Goal: Transaction & Acquisition: Purchase product/service

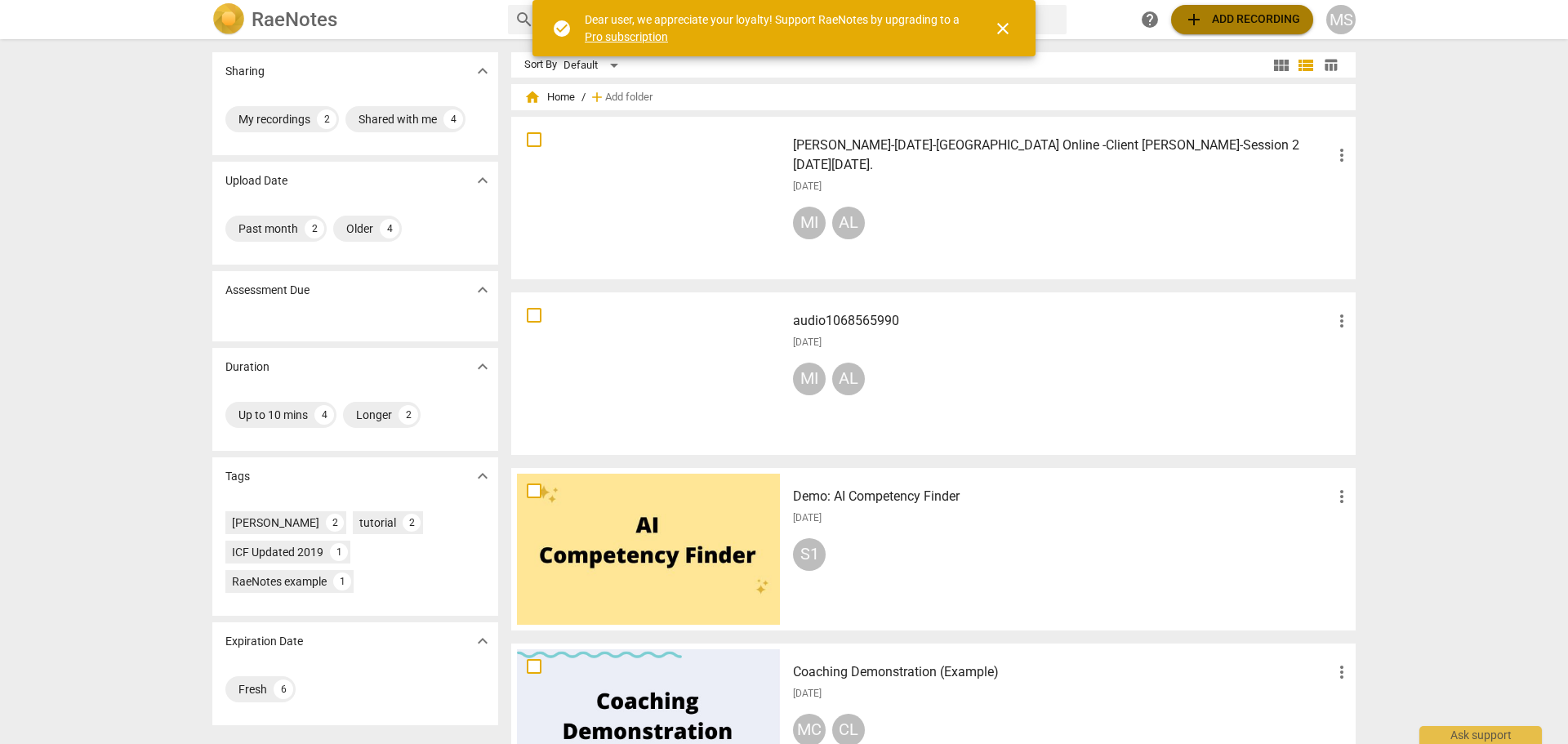
click at [1251, 14] on span "add Add recording" at bounding box center [1242, 19] width 116 height 20
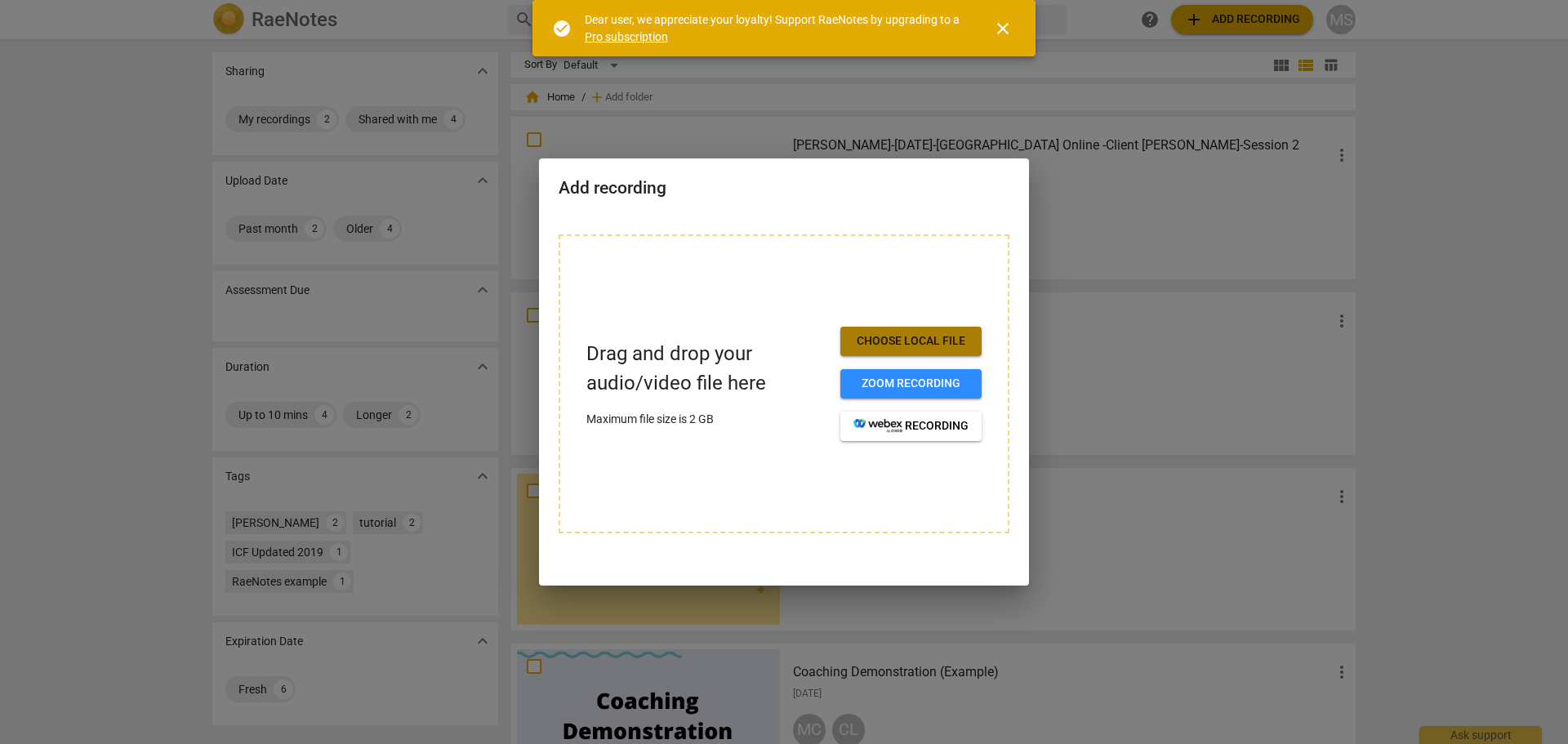
click at [917, 333] on span "Choose local file" at bounding box center [911, 341] width 115 height 16
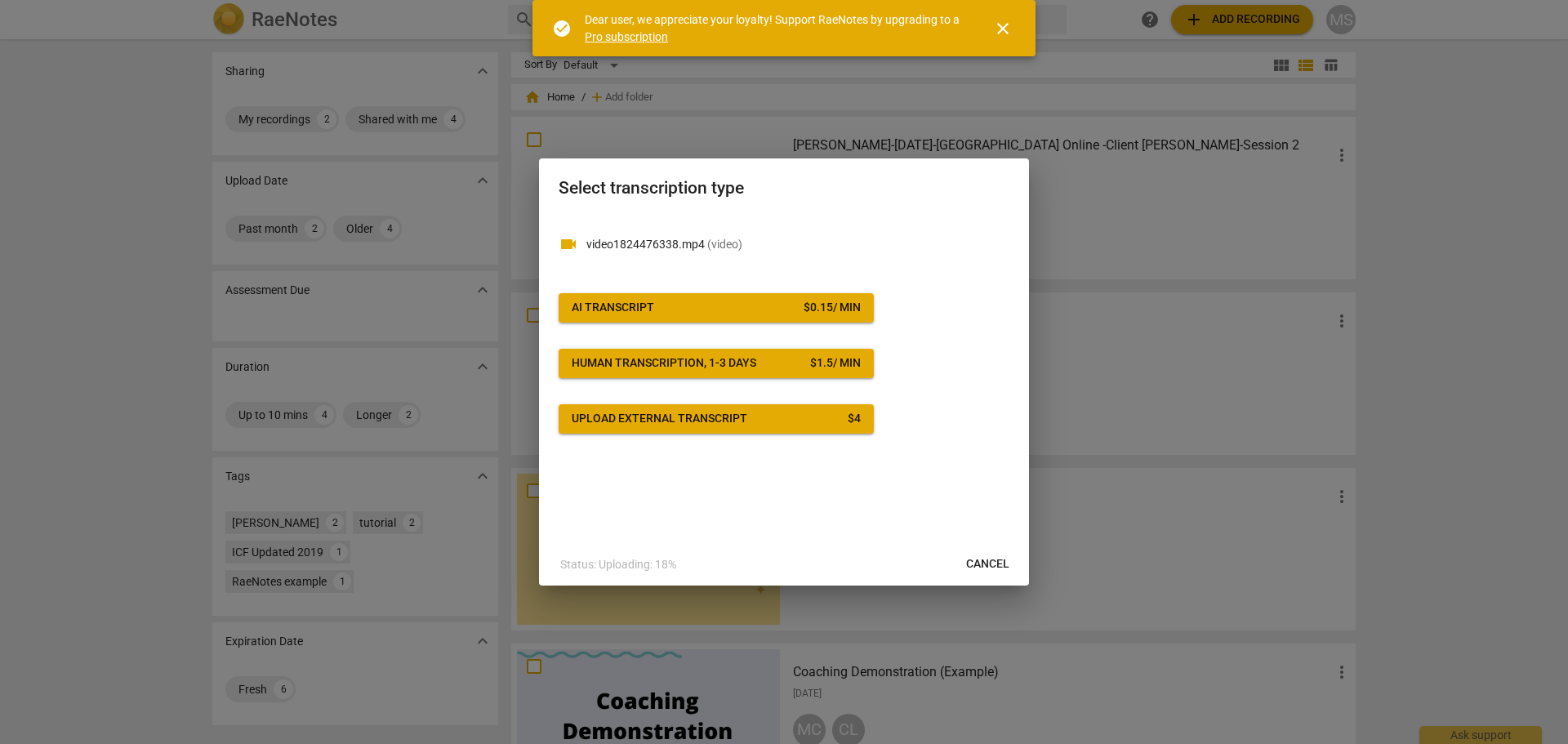
click at [673, 306] on span "AI Transcript $ 0.15 / min" at bounding box center [716, 308] width 289 height 16
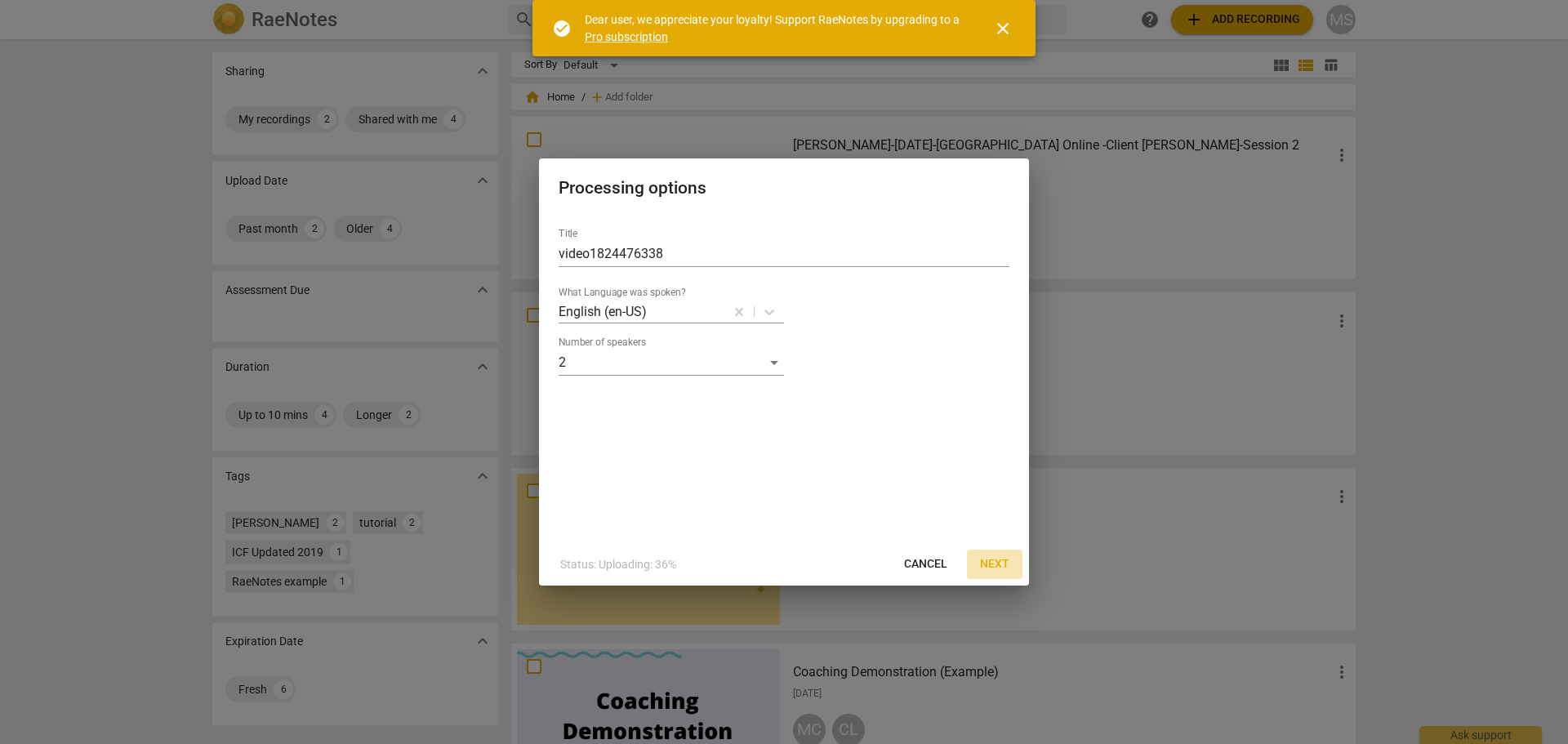
click at [1006, 561] on span "Next" at bounding box center [994, 563] width 29 height 16
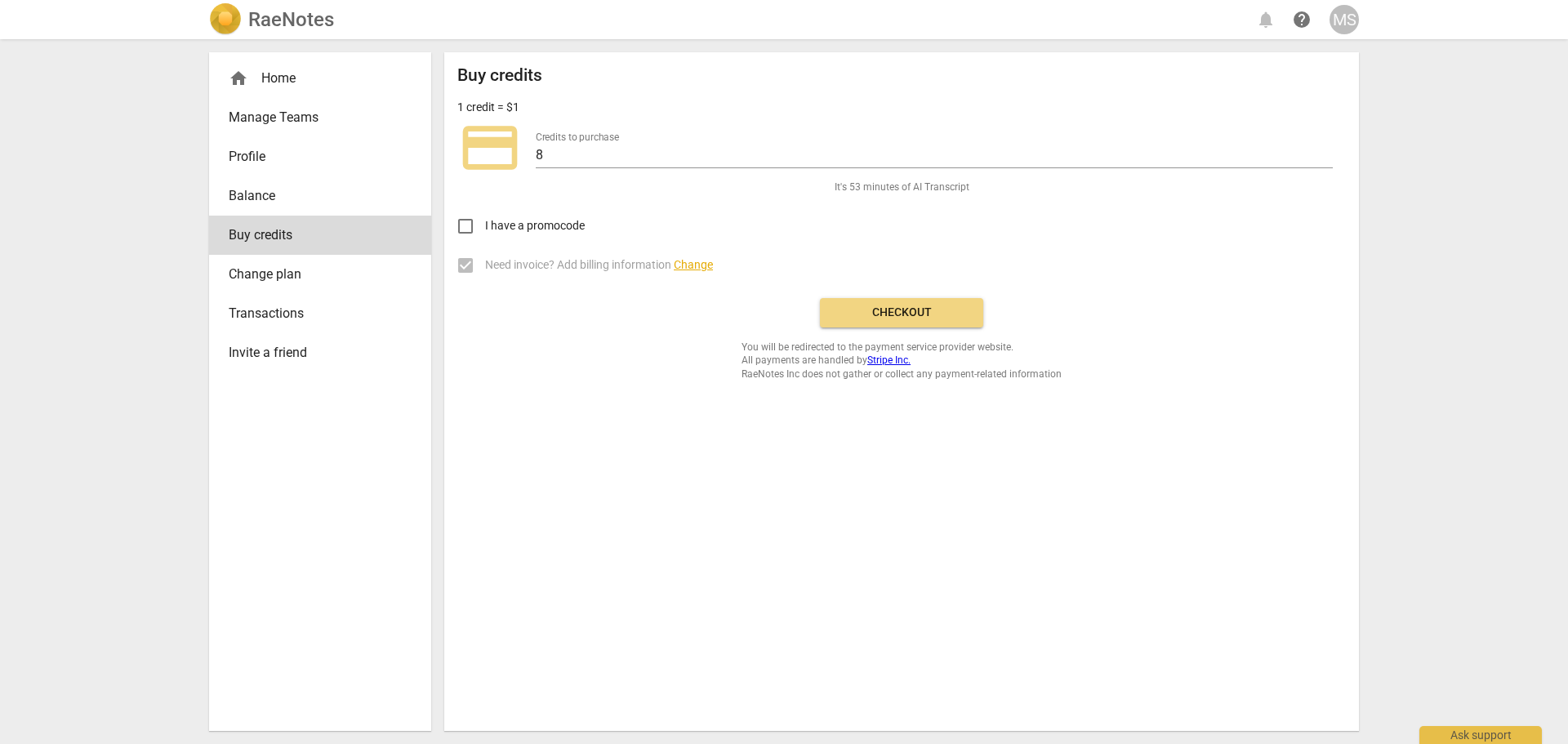
click at [895, 304] on span "Checkout" at bounding box center [901, 312] width 137 height 16
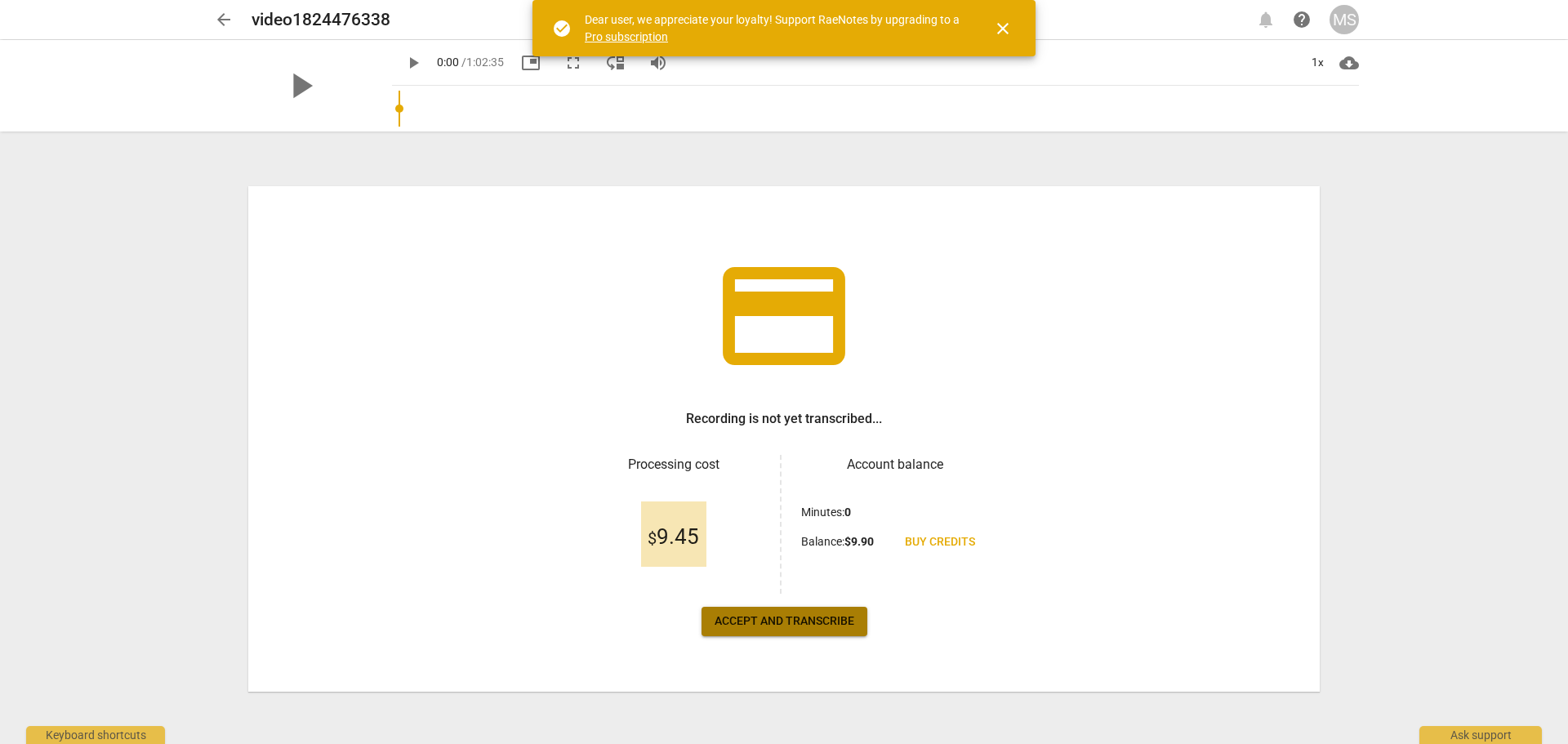
click at [782, 621] on span "Accept and transcribe" at bounding box center [784, 620] width 140 height 16
